Goal: Task Accomplishment & Management: Manage account settings

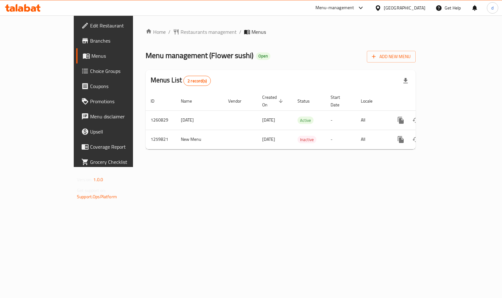
click at [90, 73] on span "Choice Groups" at bounding box center [121, 71] width 62 height 8
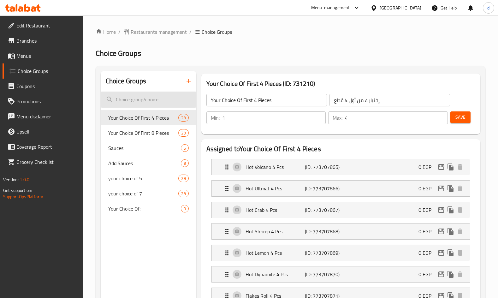
click at [145, 96] on input "search" at bounding box center [149, 99] width 96 height 16
paste input "Your Choice Of First 8 Pieces"
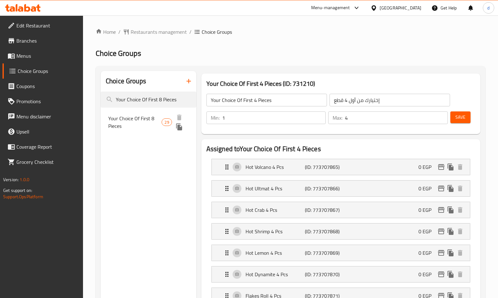
type input "Your Choice Of First 8 Pieces"
click at [137, 120] on span "Your Choice Of First 8 Pieces" at bounding box center [134, 122] width 53 height 15
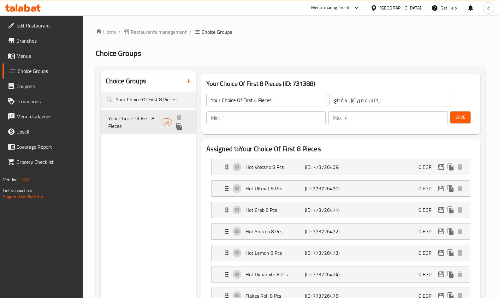
type input "Your Choice Of First 8 Pieces"
type input "إختيارك من أول 8 قطع"
type input "1"
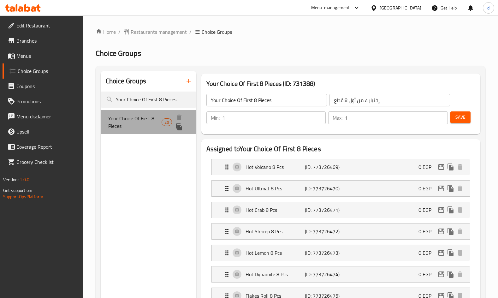
click at [137, 120] on span "Your Choice Of First 8 Pieces" at bounding box center [134, 122] width 53 height 15
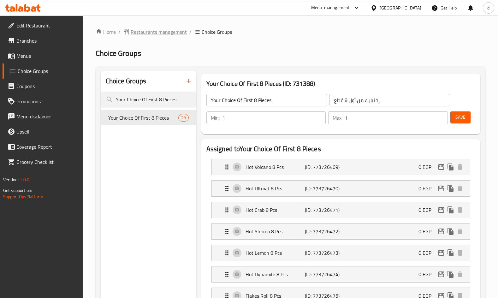
click at [144, 29] on span "Restaurants management" at bounding box center [159, 32] width 56 height 8
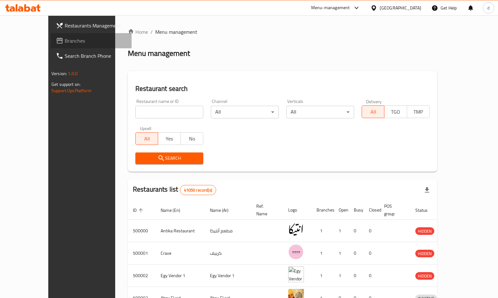
click at [65, 41] on span "Branches" at bounding box center [96, 41] width 62 height 8
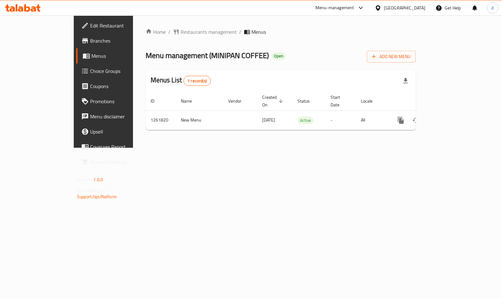
click at [91, 56] on span "Menus" at bounding box center [121, 56] width 61 height 8
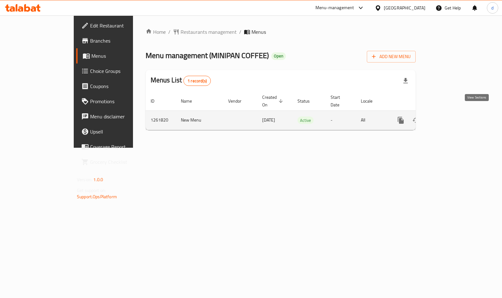
click at [450, 116] on icon "enhanced table" at bounding box center [447, 120] width 8 height 8
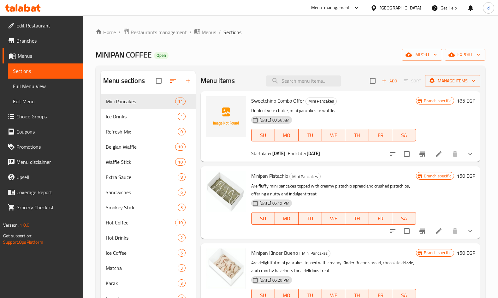
click at [36, 118] on span "Choice Groups" at bounding box center [47, 117] width 62 height 8
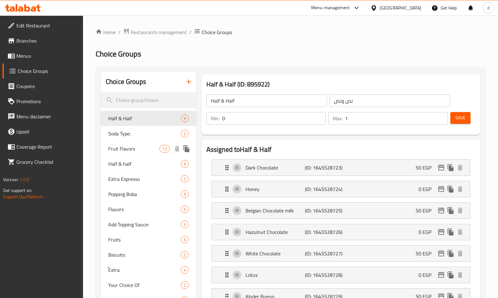
click at [119, 150] on span "Fruit Flavors" at bounding box center [133, 149] width 51 height 8
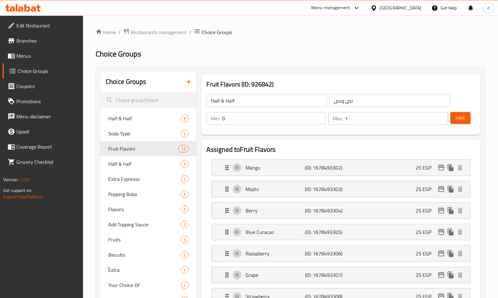
type input "Fruit Flavors"
type input "نكهات الفواكه"
type input "12"
click at [138, 193] on span "Popping Boba" at bounding box center [135, 194] width 54 height 8
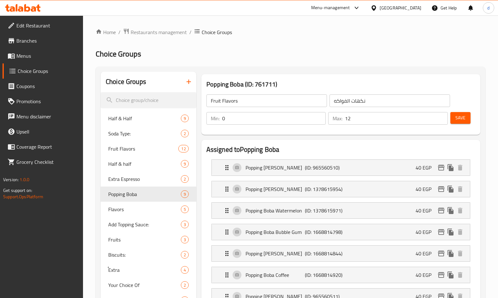
type input "Popping Boba"
type input "بوبا المفرقعة"
type input "9"
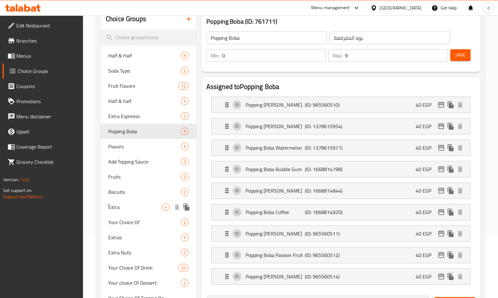
scroll to position [63, 0]
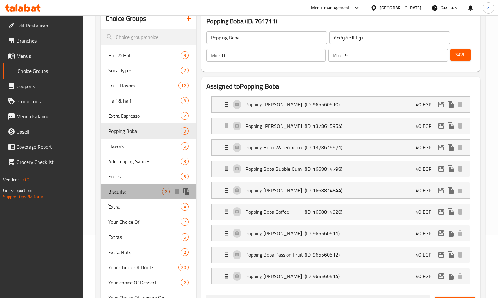
click at [132, 192] on span "Biscuits:" at bounding box center [135, 192] width 54 height 8
type input "Biscuits:"
type input "بسكويت:"
type input "2"
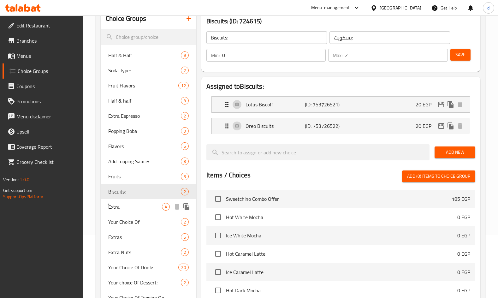
click at [133, 202] on div "ُExtra 4" at bounding box center [149, 206] width 96 height 15
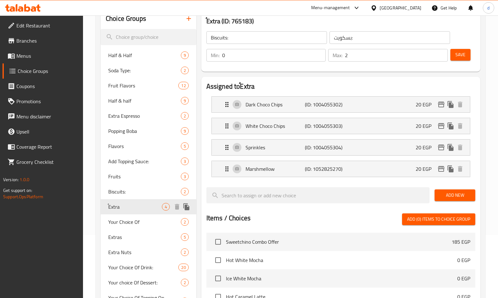
type input "ُExtra"
type input "إضافات"
type input "3"
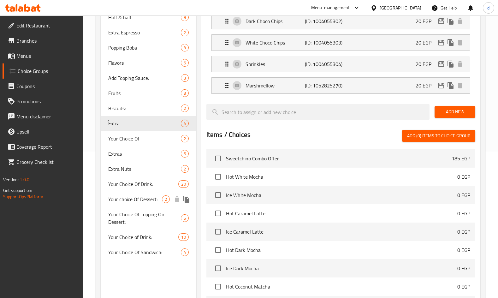
scroll to position [158, 0]
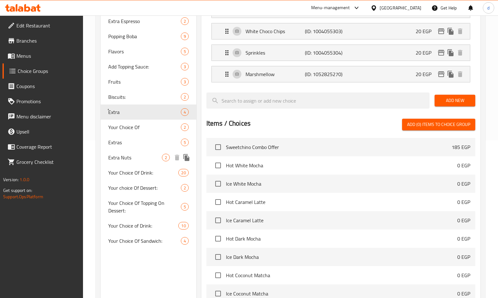
click at [124, 159] on span "Extra Nuts" at bounding box center [135, 158] width 54 height 8
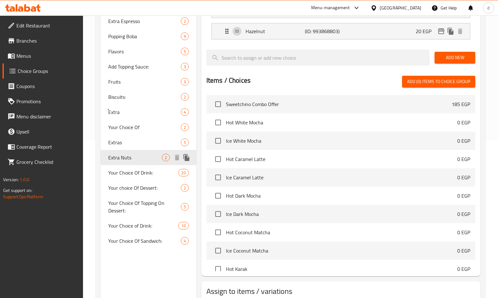
type input "Extra Nuts"
type input "إضافة مكسرات"
type input "2"
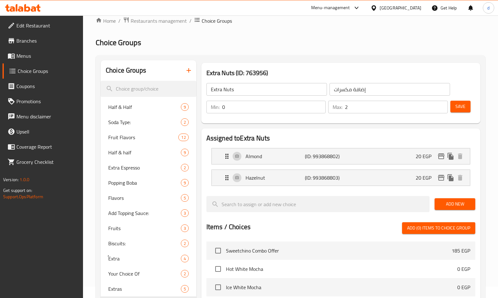
scroll to position [0, 0]
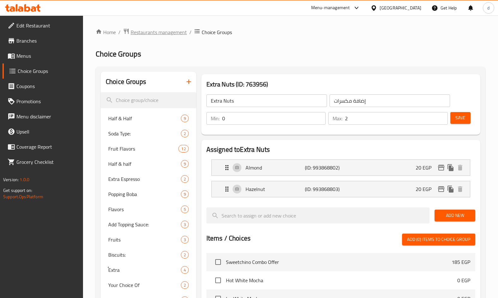
click at [141, 34] on span "Restaurants management" at bounding box center [159, 32] width 56 height 8
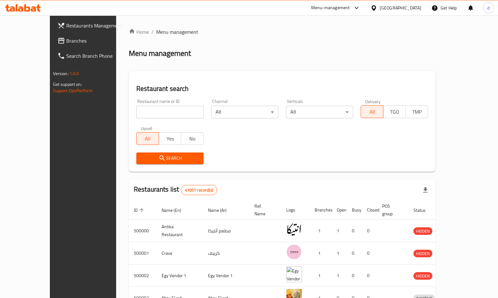
click at [66, 37] on span "Branches" at bounding box center [97, 41] width 62 height 8
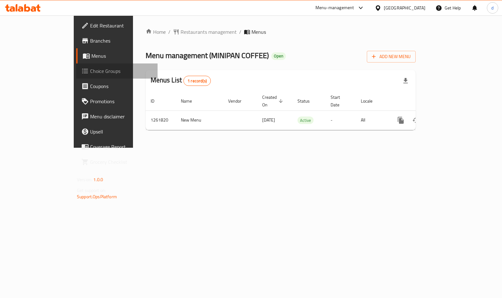
click at [90, 73] on span "Choice Groups" at bounding box center [121, 71] width 62 height 8
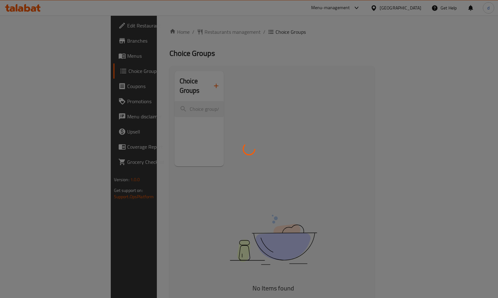
click at [38, 51] on div at bounding box center [249, 149] width 498 height 298
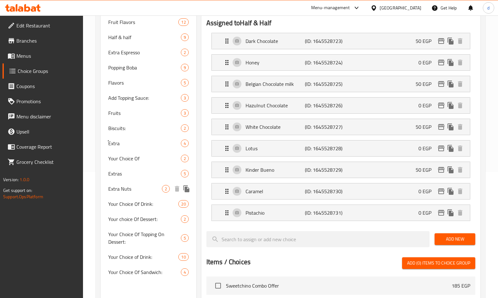
scroll to position [126, 0]
click at [131, 66] on span "Popping Boba" at bounding box center [135, 67] width 54 height 8
type input "Popping Boba"
type input "بوبا المفرقعة"
type input "9"
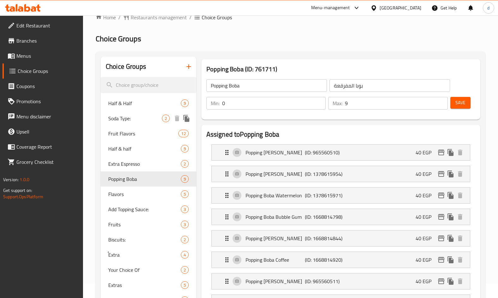
scroll to position [0, 0]
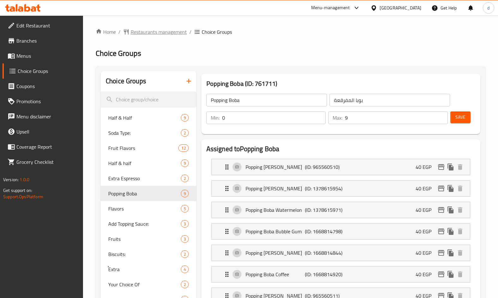
click at [157, 34] on span "Restaurants management" at bounding box center [159, 32] width 56 height 8
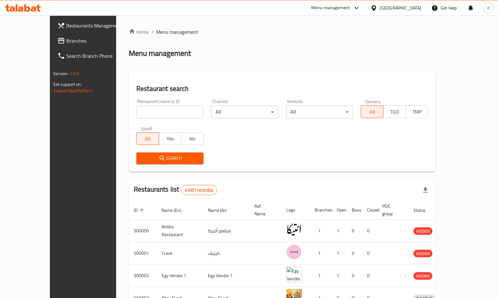
click at [66, 38] on span "Branches" at bounding box center [97, 41] width 62 height 8
